Goal: Navigation & Orientation: Find specific page/section

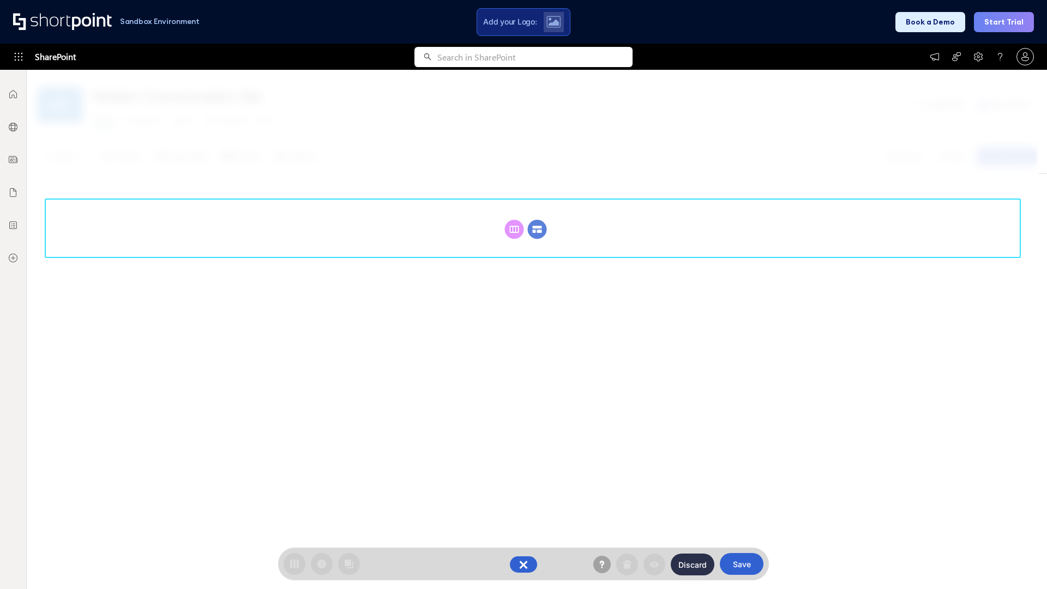
click at [537, 229] on circle at bounding box center [537, 229] width 19 height 19
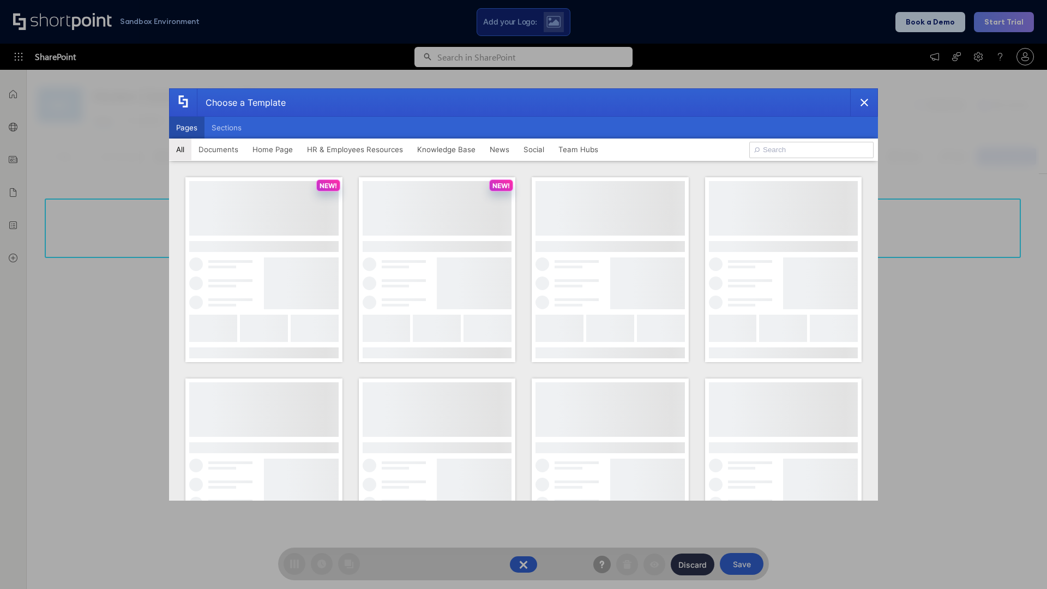
click at [186, 128] on button "Pages" at bounding box center [186, 128] width 35 height 22
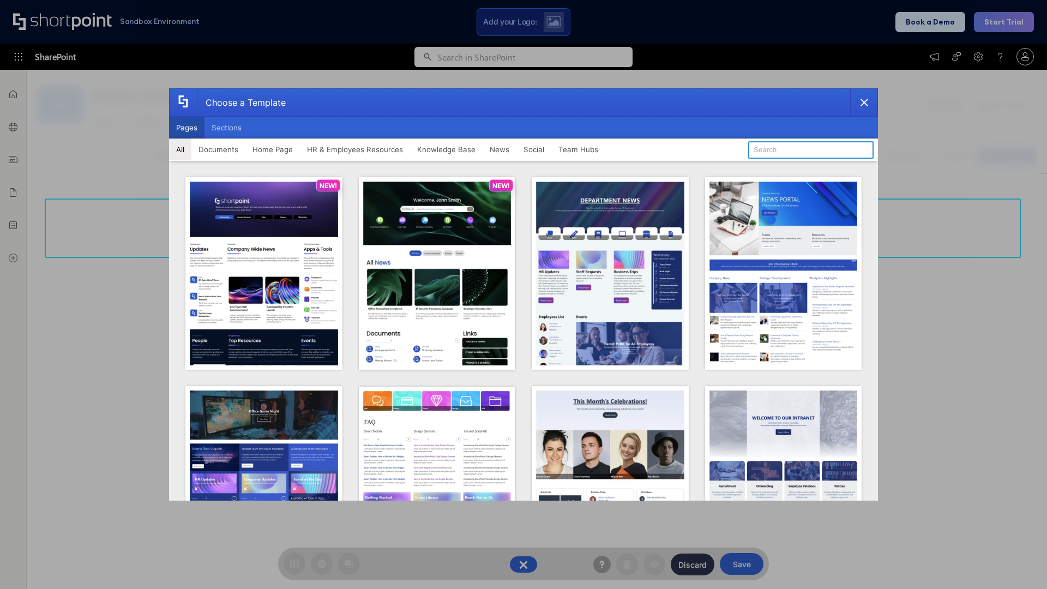
type input "Knowledge Portal 3"
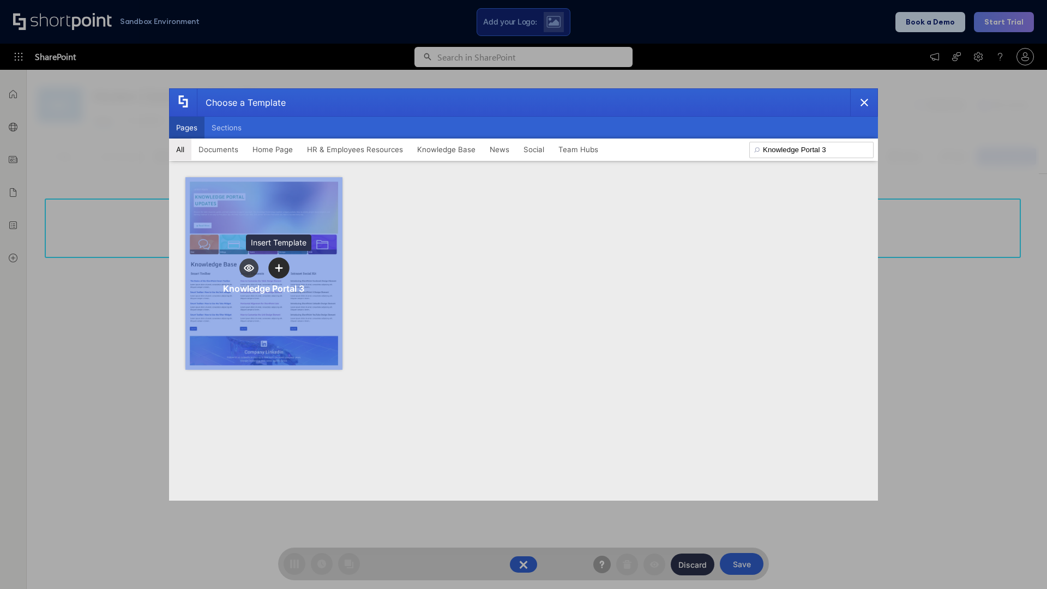
click at [279, 268] on icon "template selector" at bounding box center [279, 268] width 8 height 8
